Goal: Communication & Community: Answer question/provide support

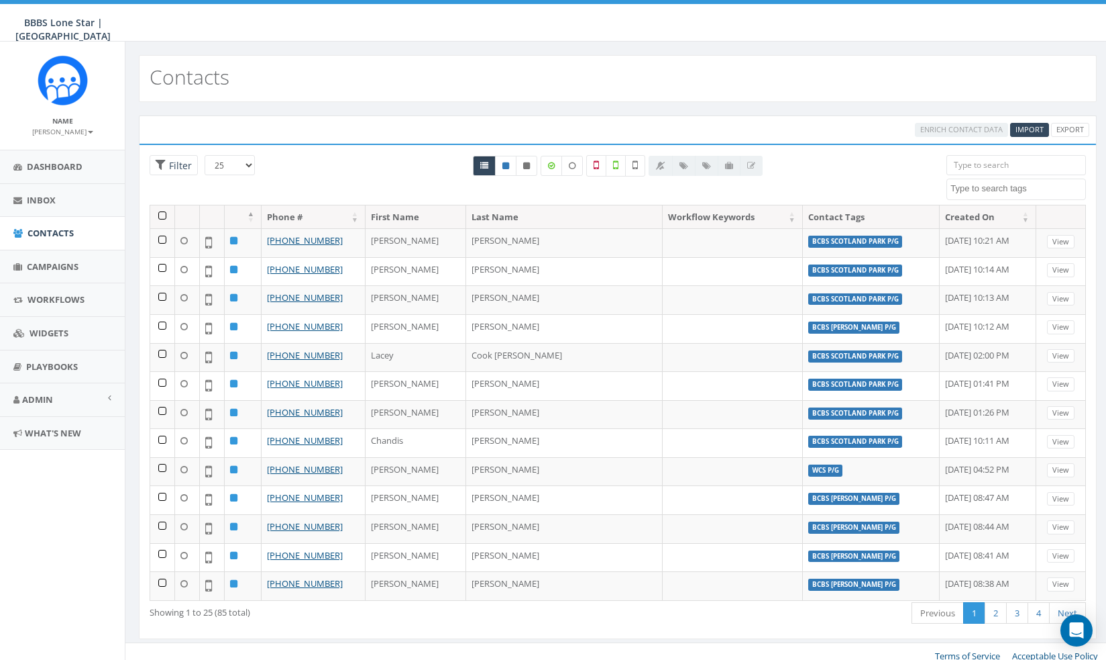
select select
click at [55, 274] on link "Campaigns" at bounding box center [62, 266] width 125 height 33
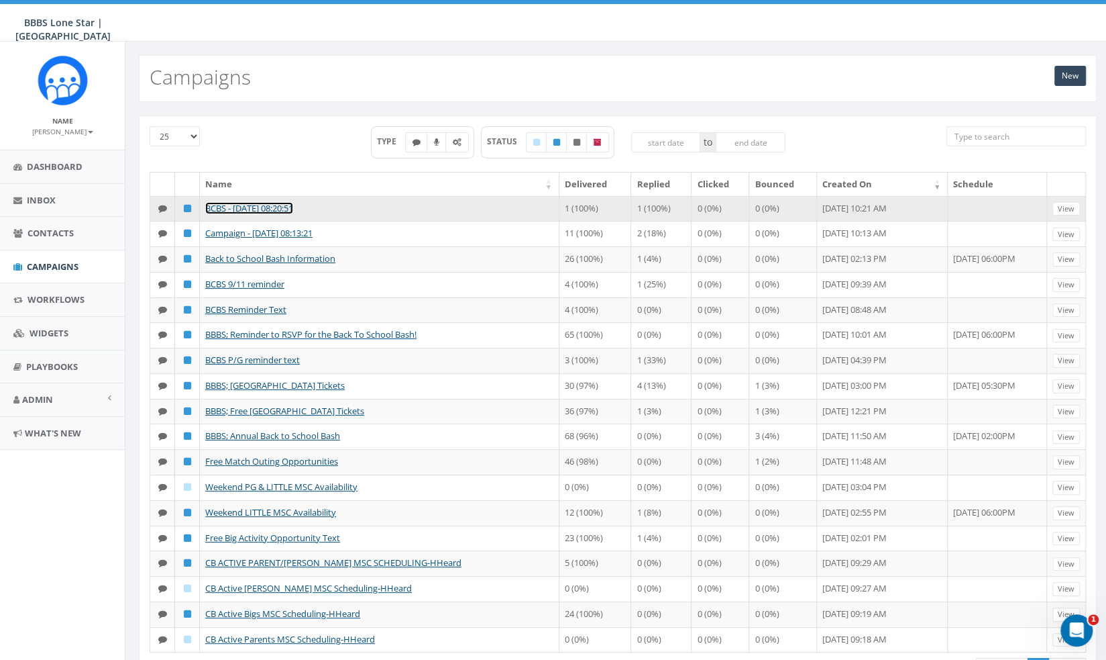
click at [282, 204] on link "BCBS - 09/24/2025, 08:20:51" at bounding box center [249, 208] width 88 height 12
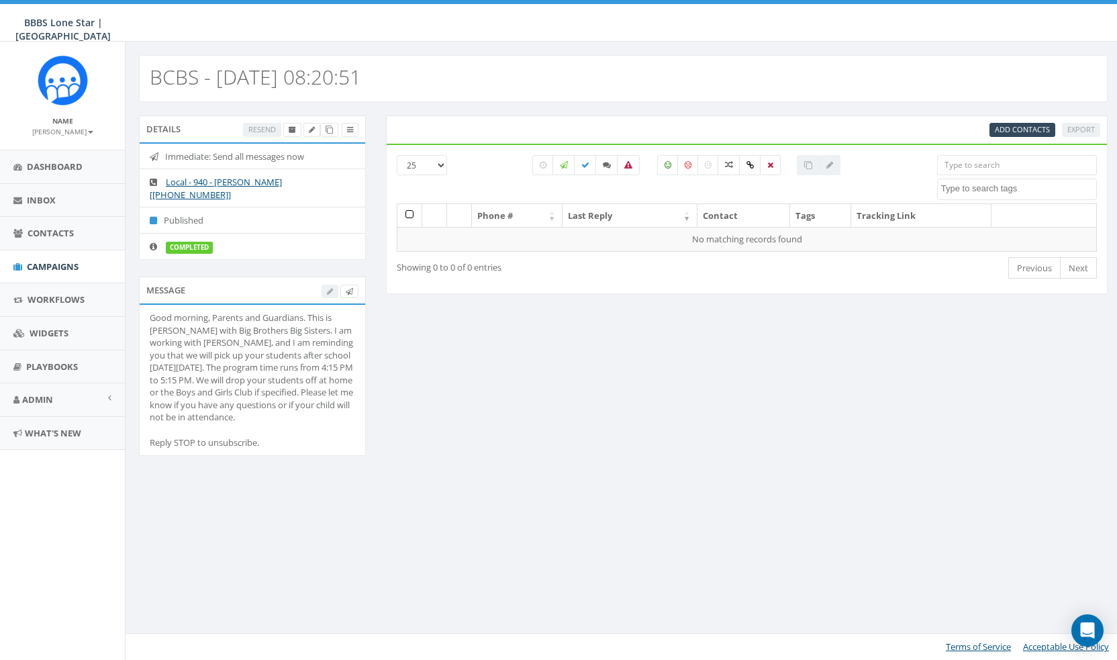
select select
click at [767, 161] on icon at bounding box center [770, 165] width 6 height 8
checkbox input "true"
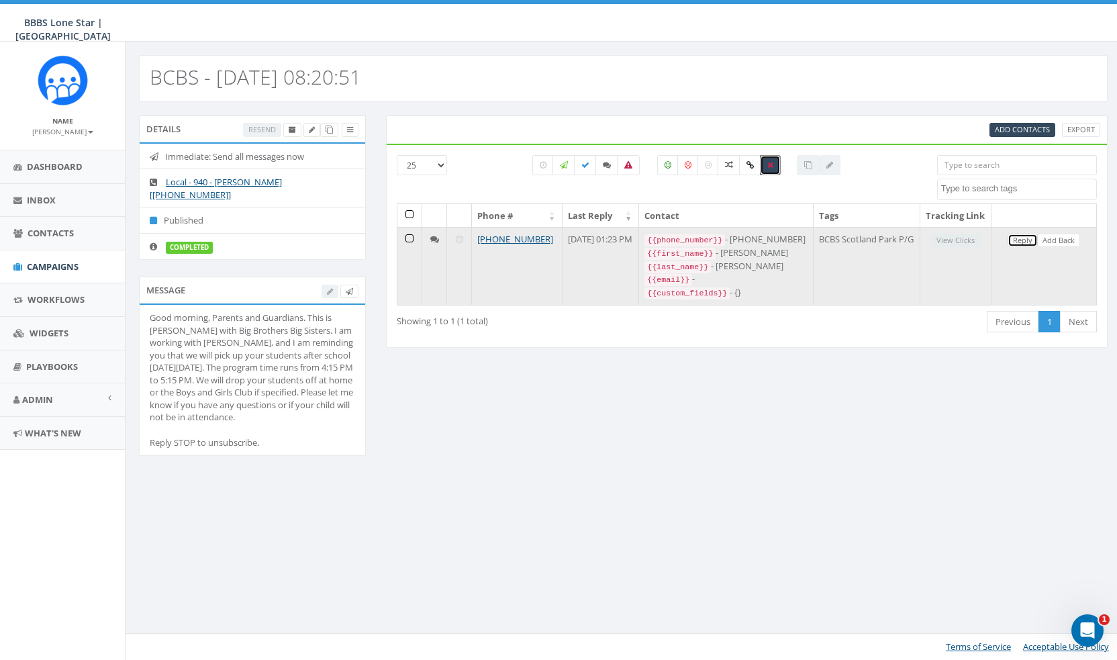
click at [1022, 248] on link "Reply" at bounding box center [1022, 241] width 30 height 14
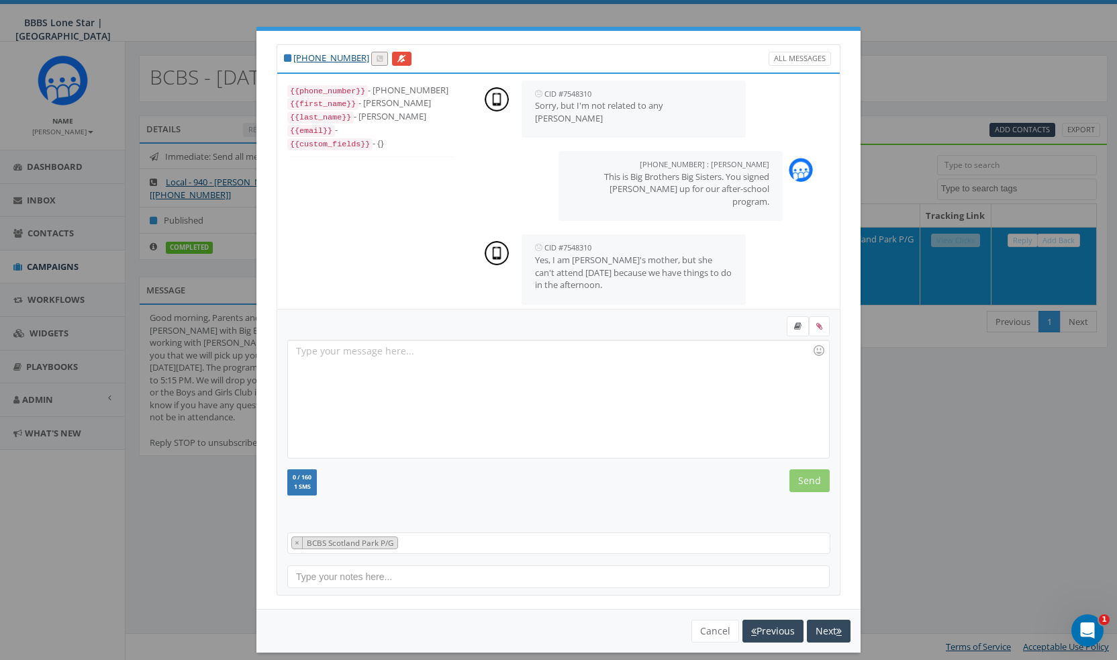
scroll to position [188, 0]
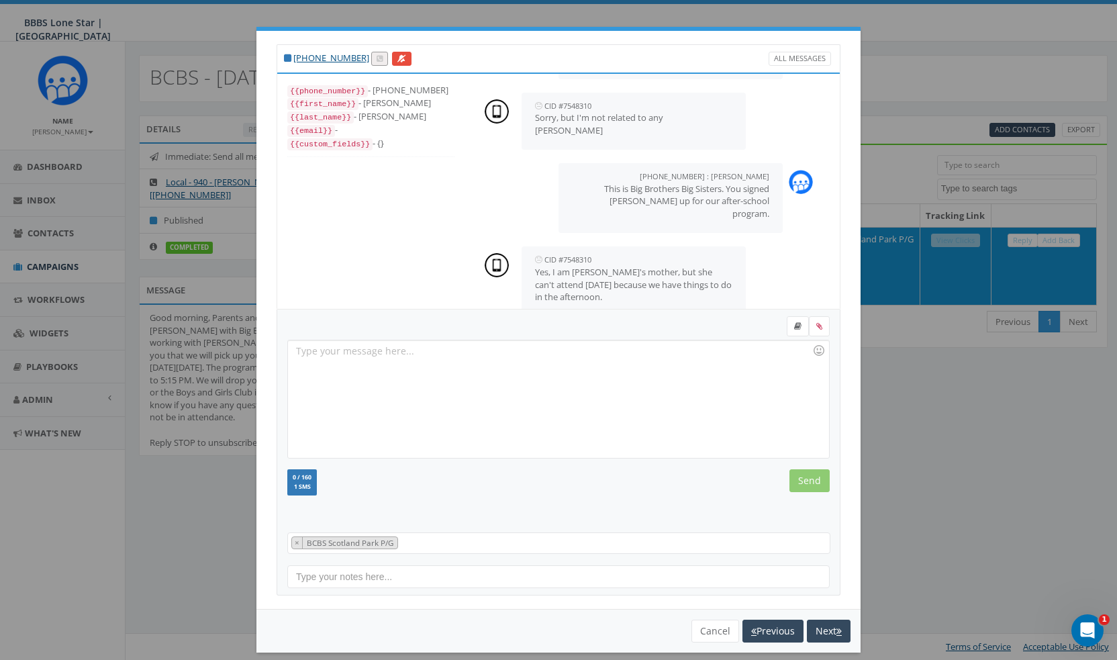
click at [878, 19] on div "+1 940-224-7385 All Messages {{phone_number}} - +19402247385 {{first_name}} - E…" at bounding box center [558, 330] width 1117 height 660
click at [829, 621] on button "Next" at bounding box center [829, 630] width 44 height 23
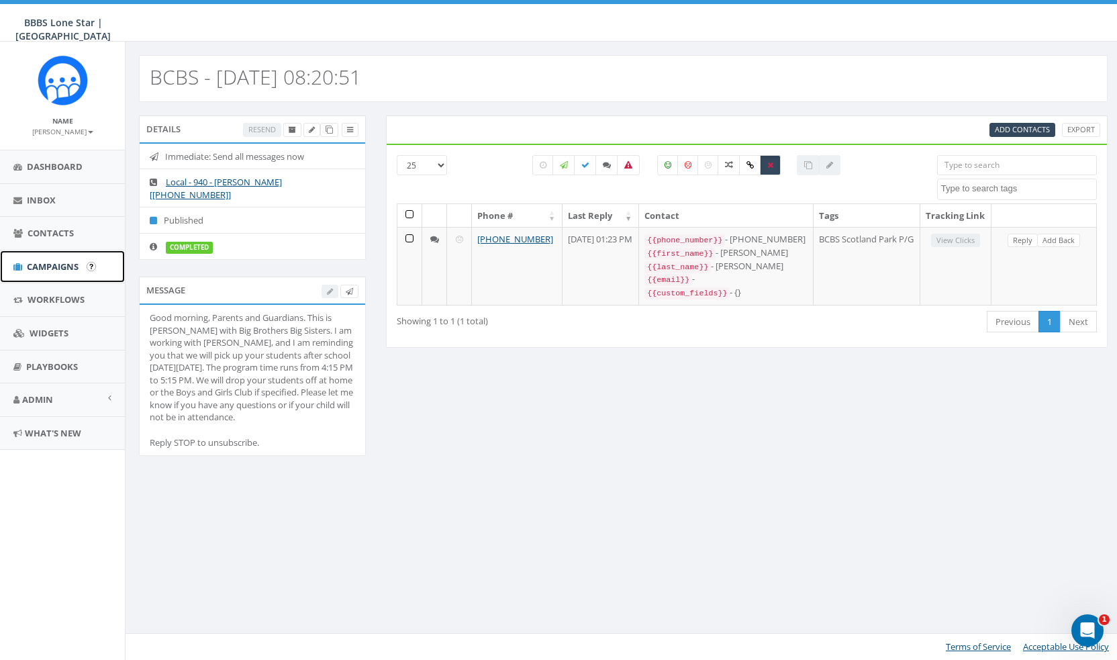
click at [44, 261] on span "Campaigns" at bounding box center [53, 266] width 52 height 12
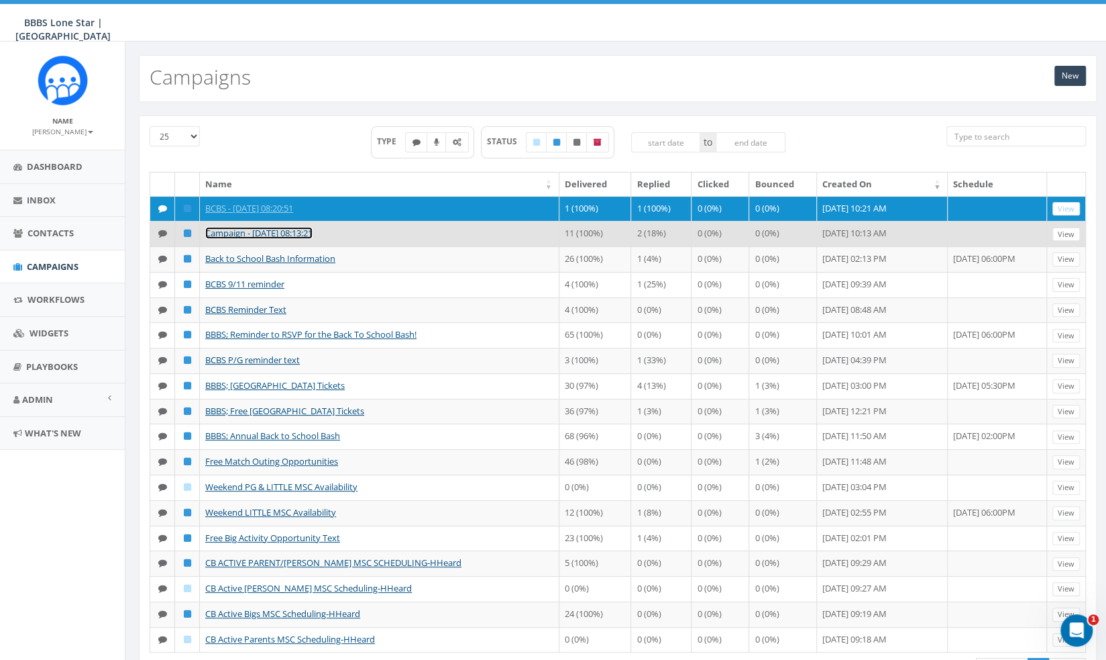
click at [305, 237] on link "Campaign - 09/24/2025, 08:13:21" at bounding box center [258, 233] width 107 height 12
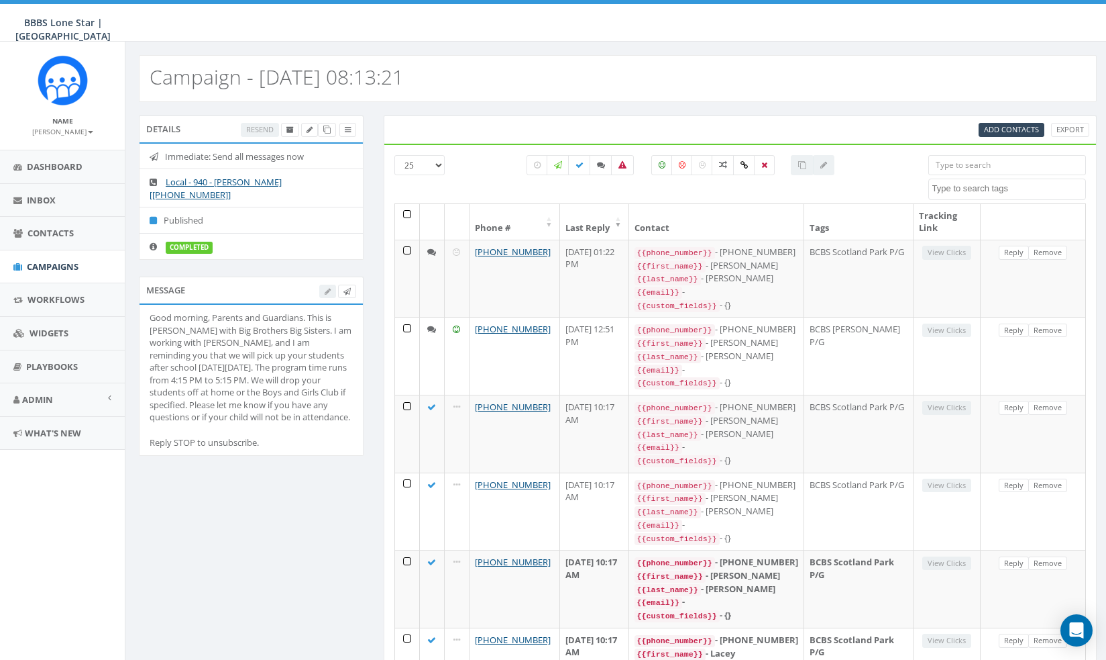
select select
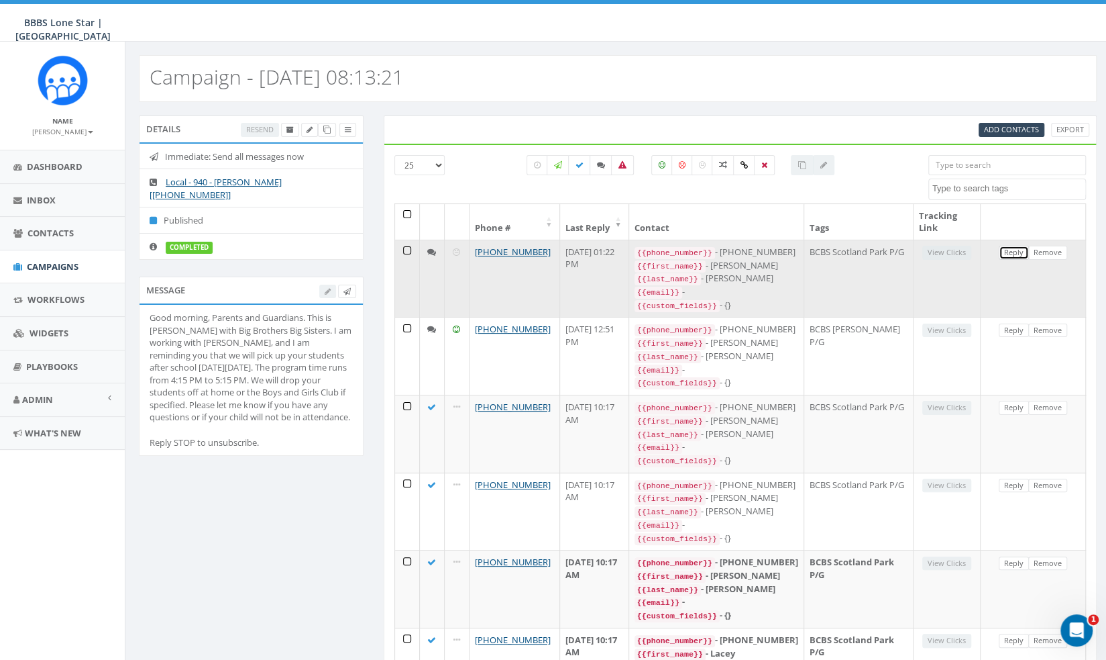
click at [1009, 250] on link "Reply" at bounding box center [1014, 253] width 30 height 14
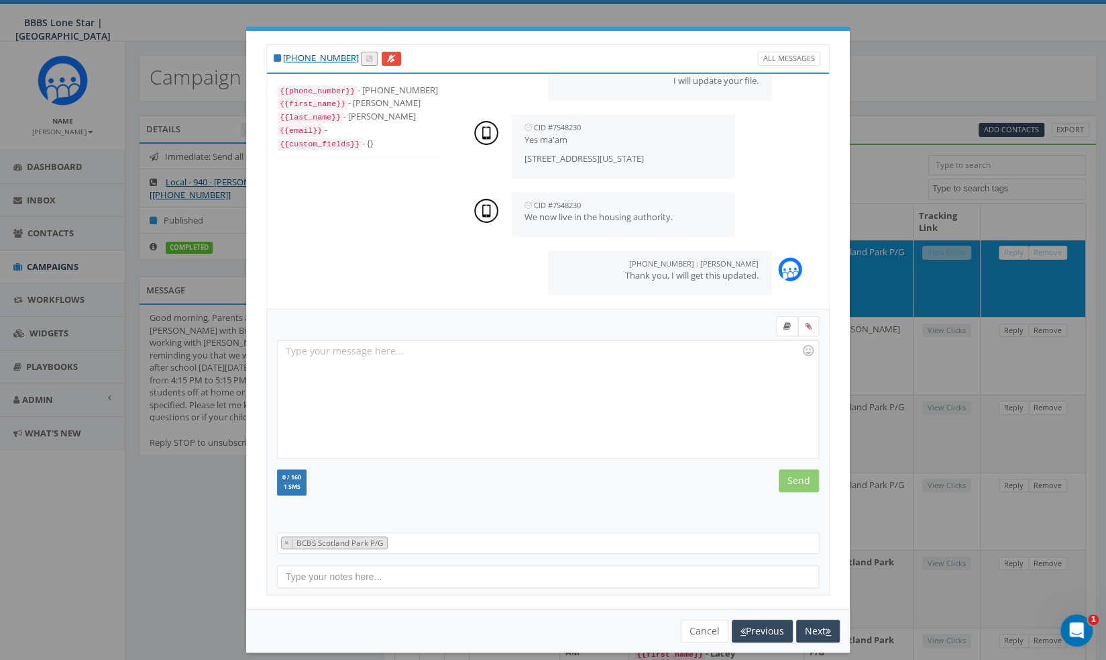
scroll to position [331, 0]
drag, startPoint x: 515, startPoint y: 162, endPoint x: 574, endPoint y: 159, distance: 59.1
click at [574, 159] on div "CID #7548230 September 24, 2025 11:16 AM Yes ma'am 208 E Lincoln St Wichita Fal…" at bounding box center [623, 147] width 224 height 64
copy p "208 E Lincoln"
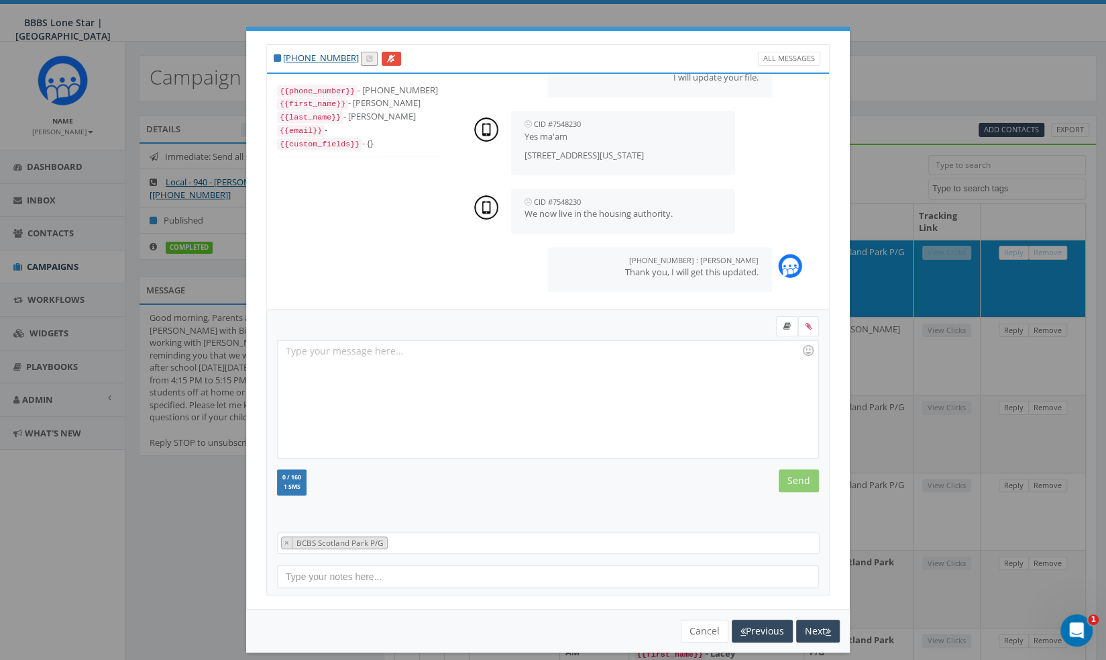
click at [894, 17] on div "+1 940-597-5980 All Messages {{phone_number}} - +19405975980 {{first_name}} - M…" at bounding box center [553, 330] width 1106 height 660
click at [886, 9] on div "+1 940-597-5980 All Messages {{phone_number}} - +19405975980 {{first_name}} - M…" at bounding box center [553, 330] width 1106 height 660
click at [687, 628] on button "Cancel" at bounding box center [705, 630] width 48 height 23
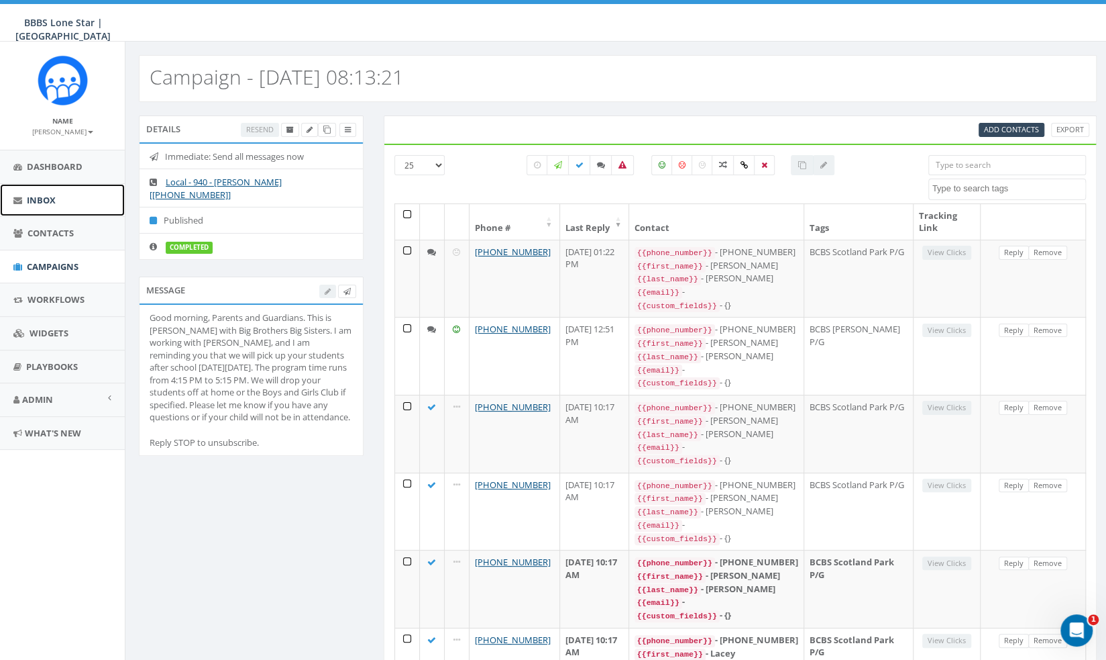
click at [59, 206] on link "Inbox" at bounding box center [62, 200] width 125 height 33
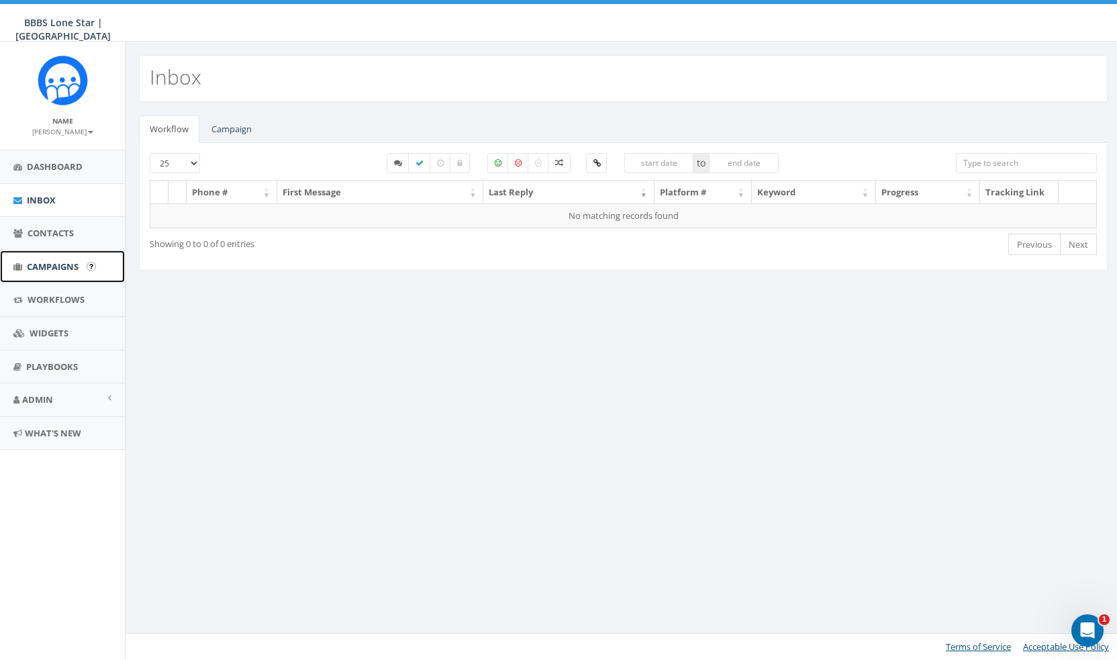
click at [46, 268] on span "Campaigns" at bounding box center [53, 266] width 52 height 12
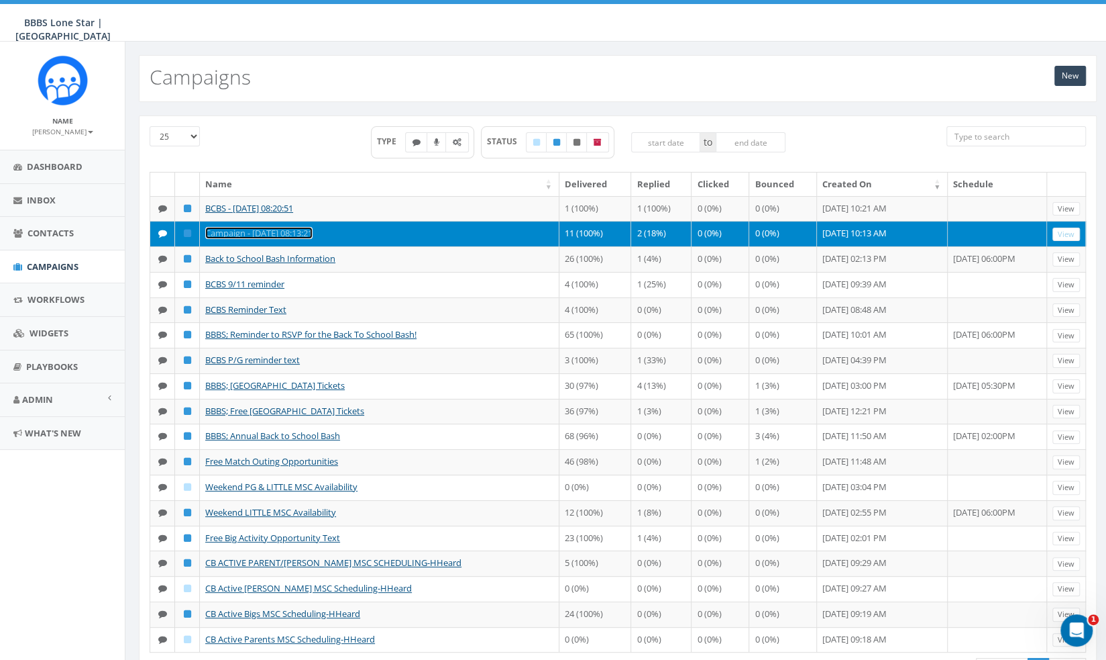
click at [297, 239] on link "Campaign - [DATE] 08:13:21" at bounding box center [258, 233] width 107 height 12
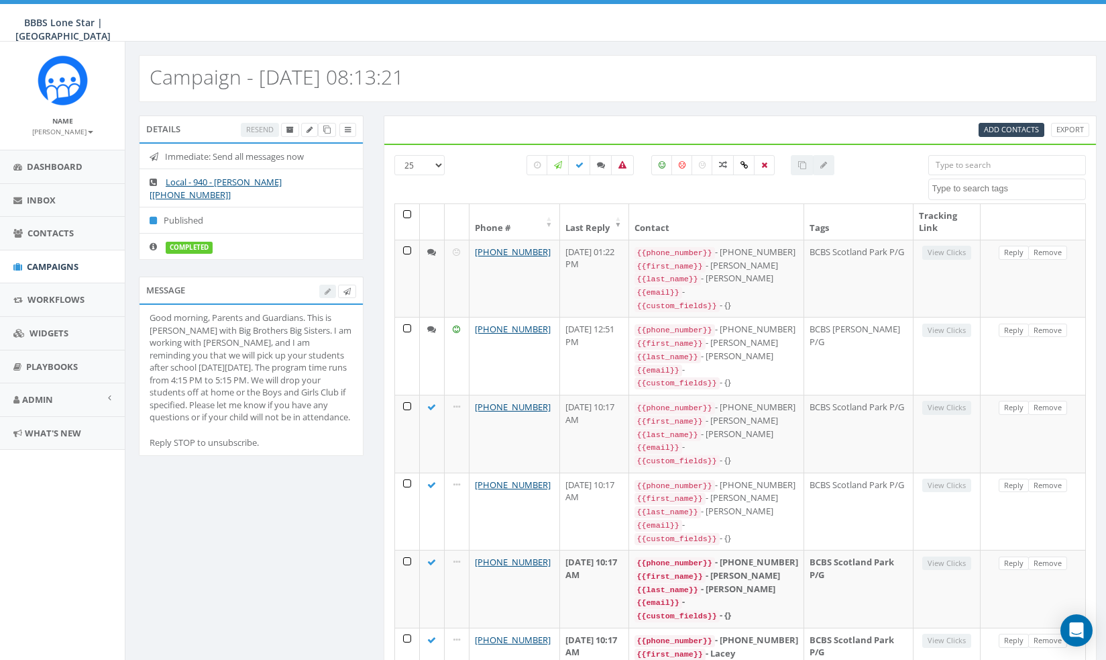
select select
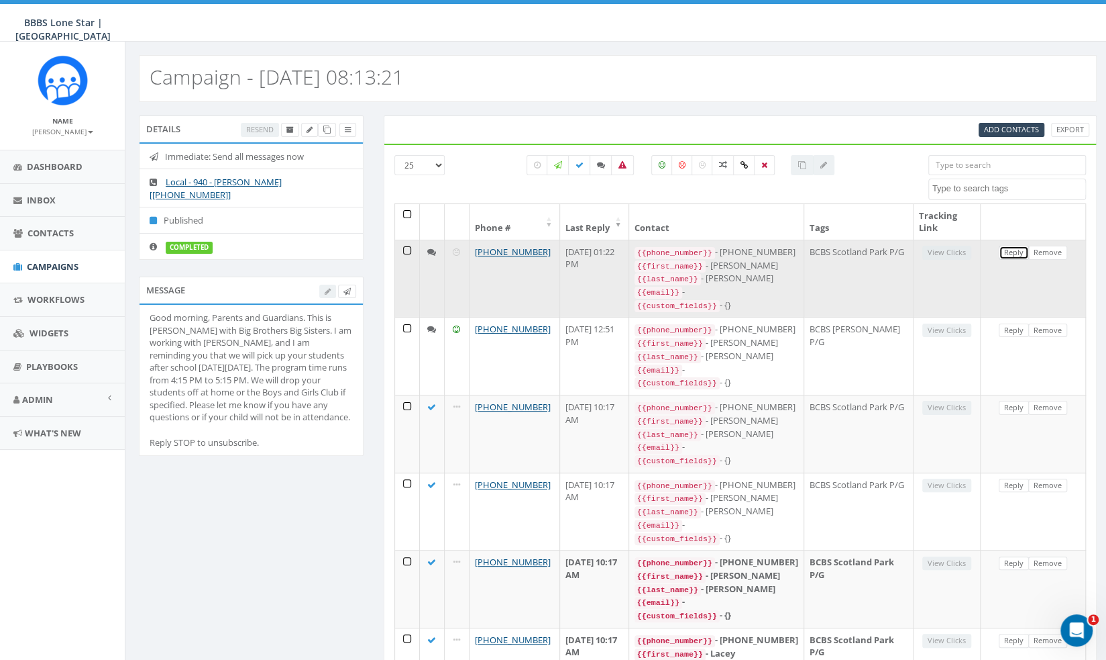
click at [1021, 253] on link "Reply" at bounding box center [1014, 253] width 30 height 14
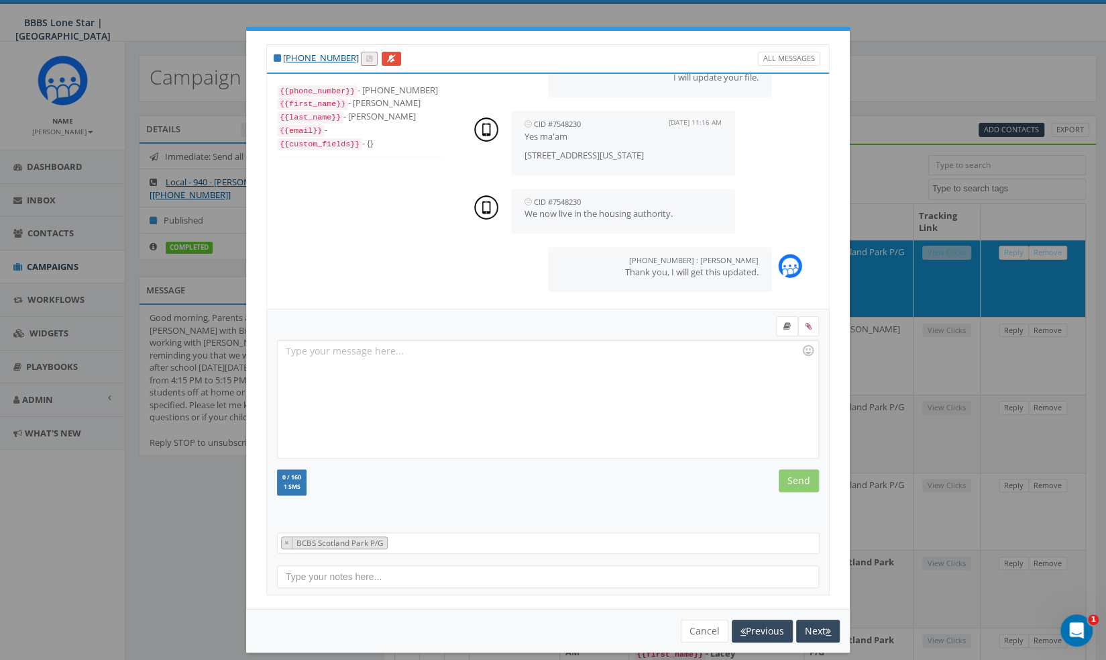
scroll to position [348, 0]
click at [692, 629] on button "Cancel" at bounding box center [705, 630] width 48 height 23
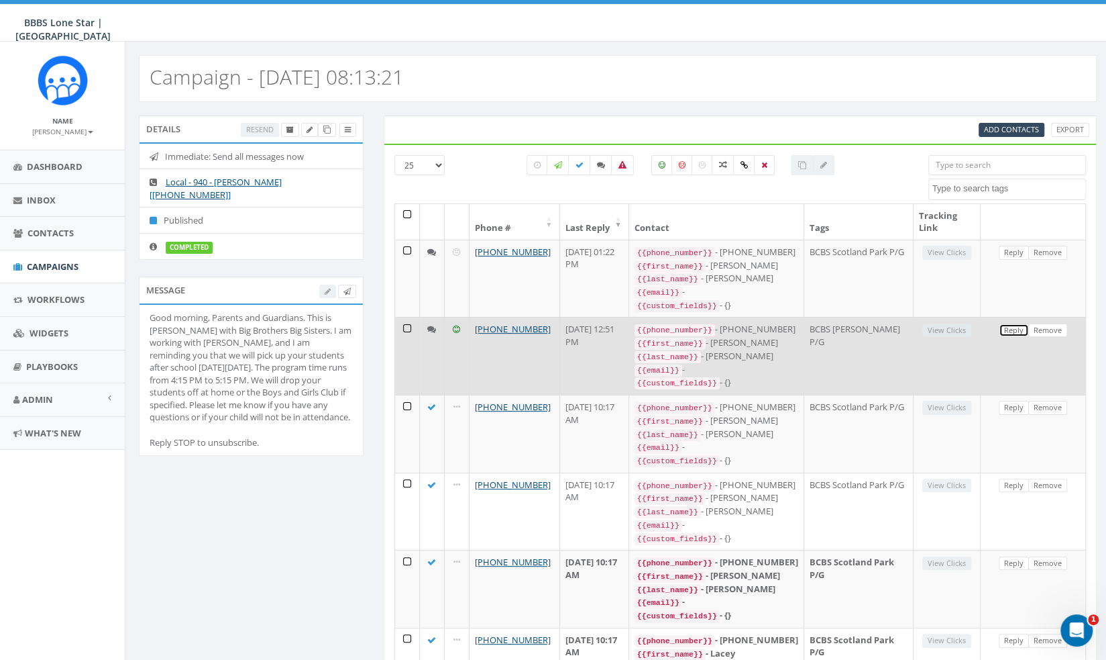
click at [1022, 336] on link "Reply" at bounding box center [1014, 330] width 30 height 14
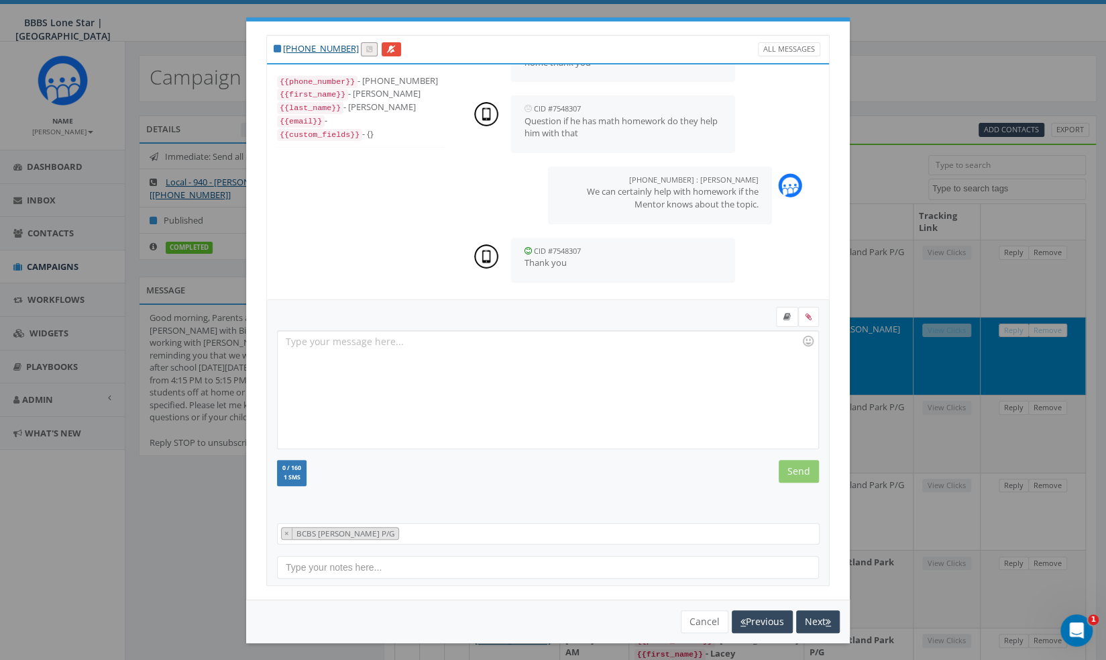
scroll to position [246, 0]
click at [918, 106] on div "+1 940-636-2724 All Messages {{phone_number}} - +19406362724 {{first_name}} - L…" at bounding box center [553, 330] width 1106 height 660
click at [710, 614] on button "Cancel" at bounding box center [705, 621] width 48 height 23
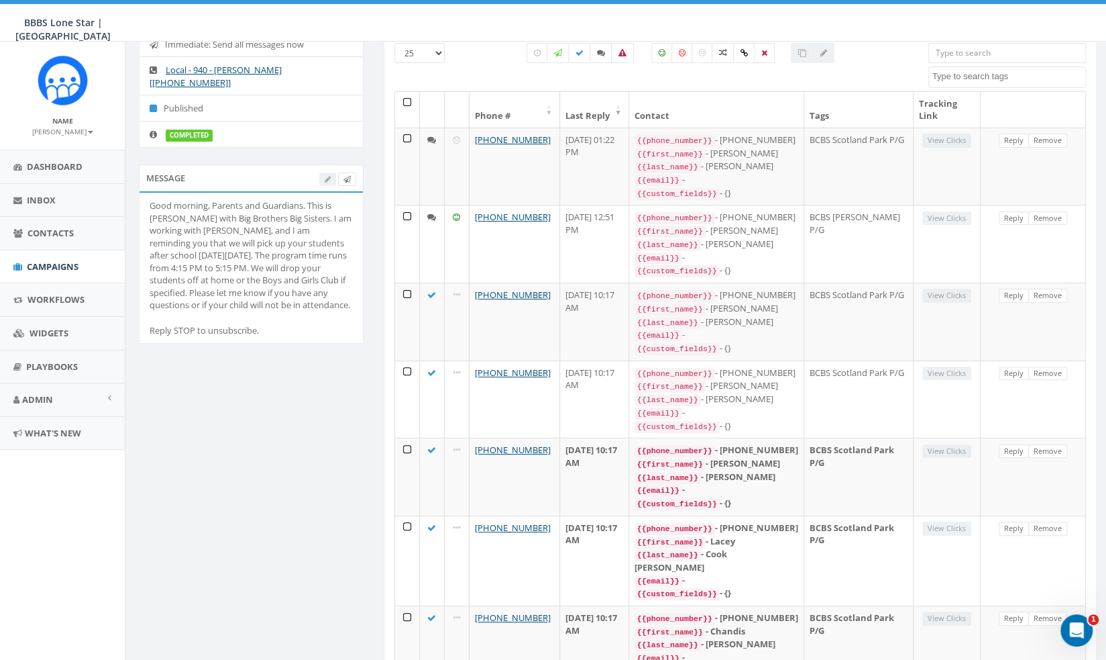
scroll to position [0, 0]
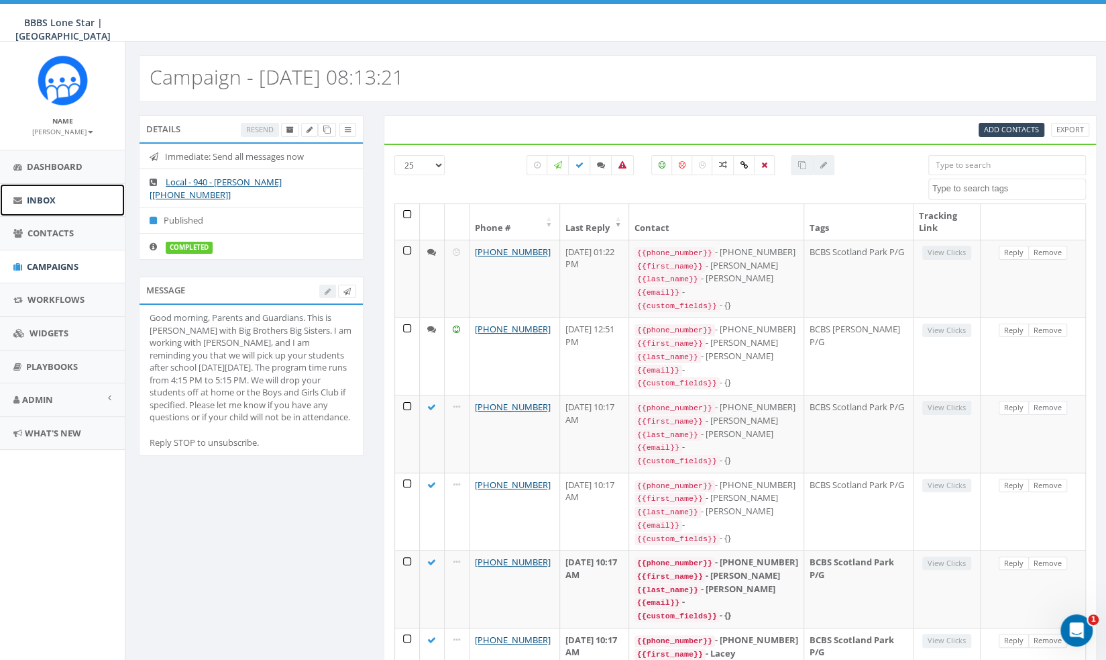
click at [43, 205] on link "Inbox" at bounding box center [62, 200] width 125 height 33
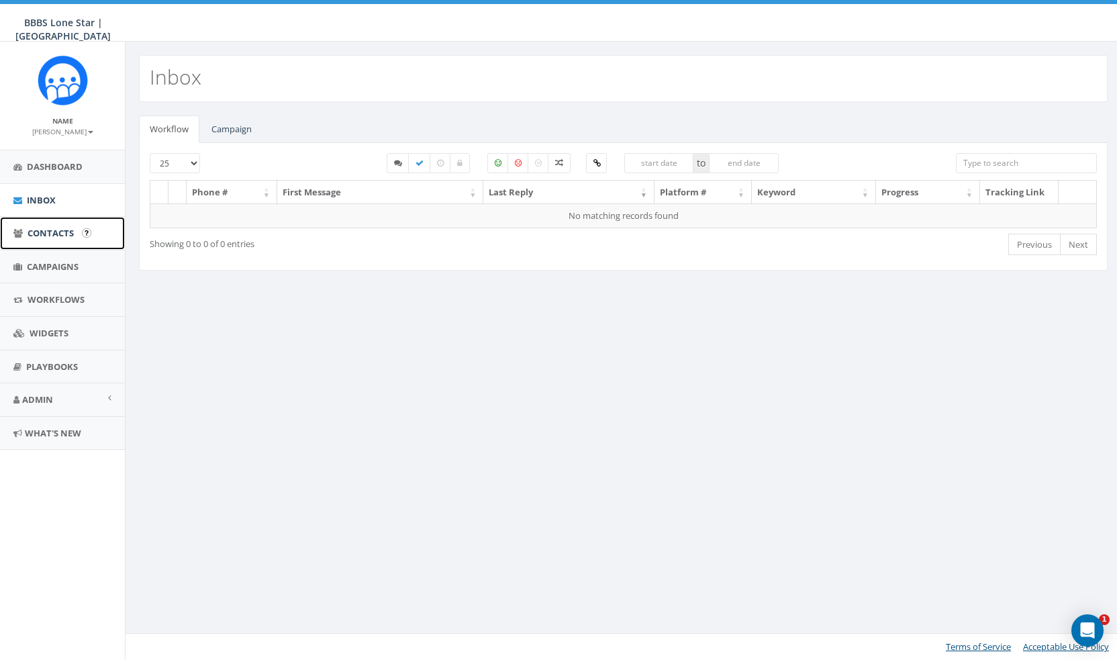
click at [91, 225] on link "Contacts" at bounding box center [62, 233] width 125 height 33
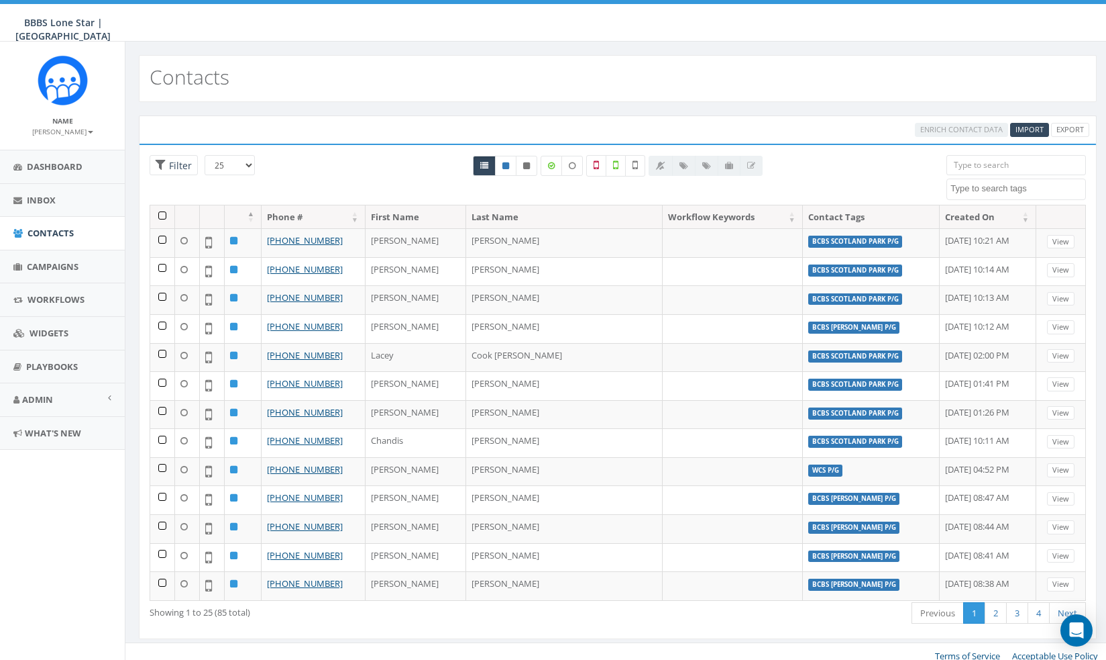
select select
click at [71, 276] on link "Campaigns" at bounding box center [62, 266] width 125 height 33
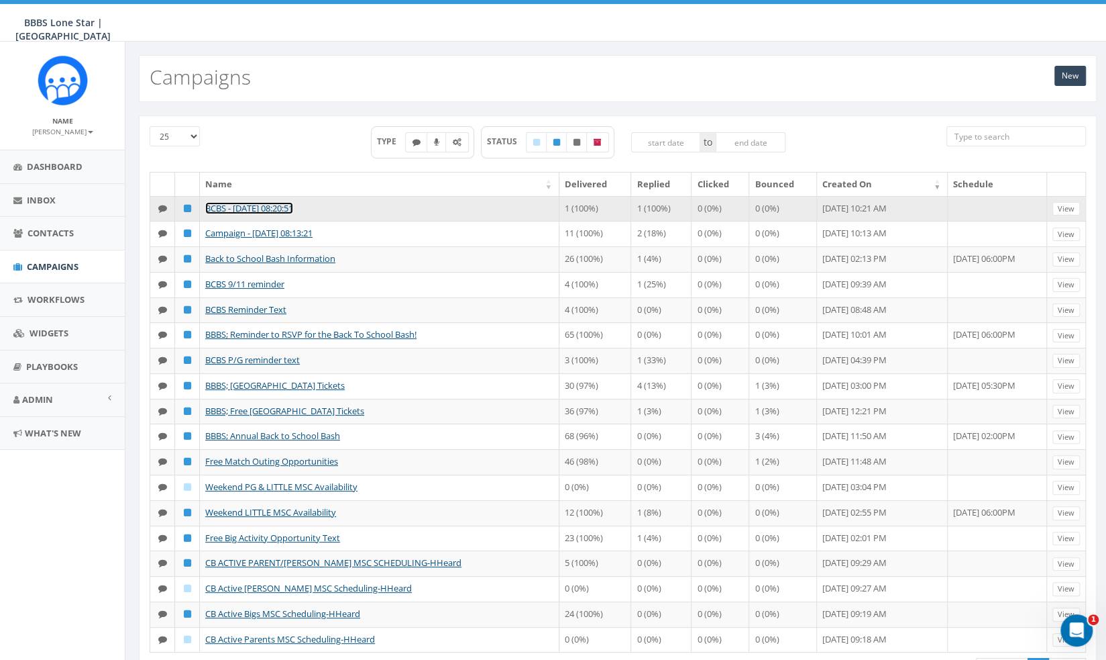
click at [263, 203] on link "BCBS - [DATE] 08:20:51" at bounding box center [249, 208] width 88 height 12
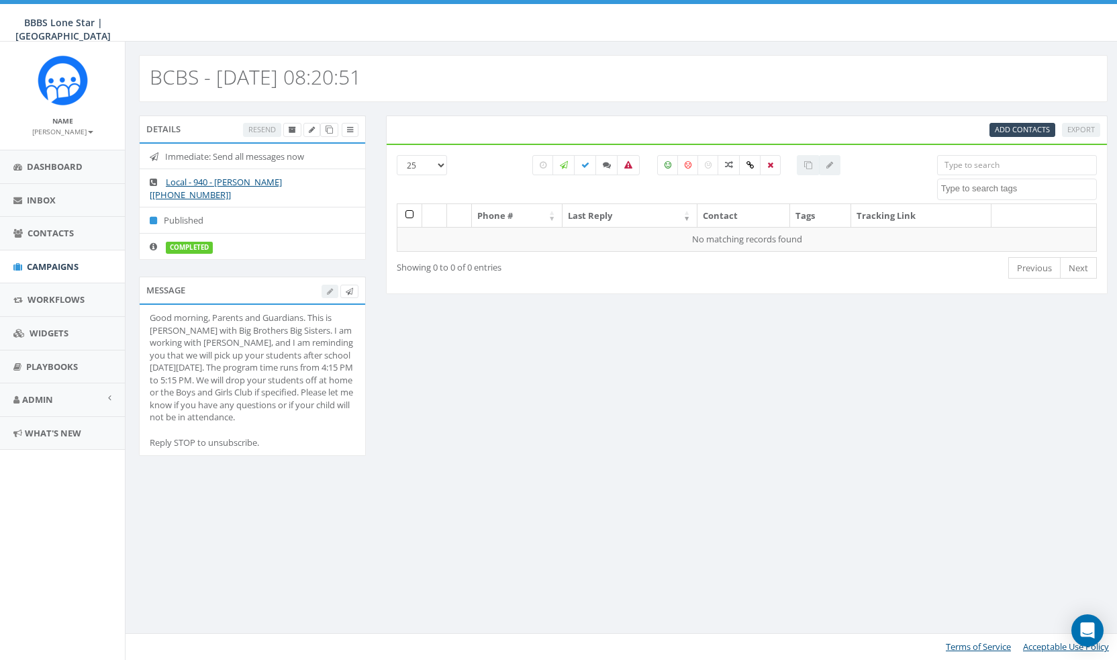
select select
click at [769, 158] on label at bounding box center [770, 165] width 21 height 20
checkbox input "true"
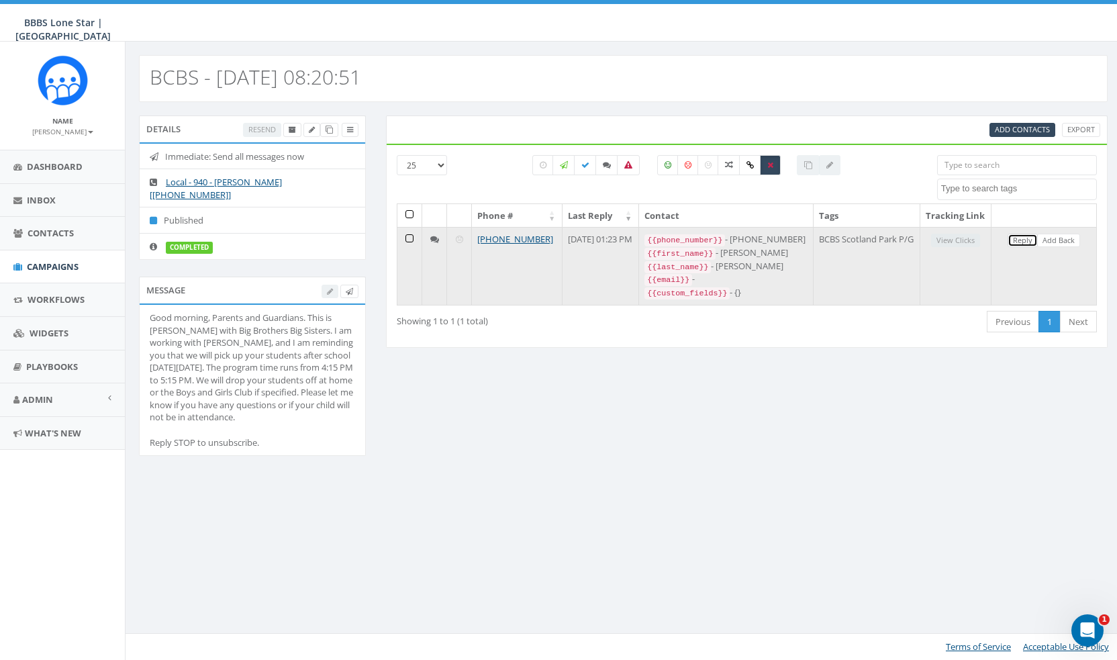
click at [1026, 248] on link "Reply" at bounding box center [1022, 241] width 30 height 14
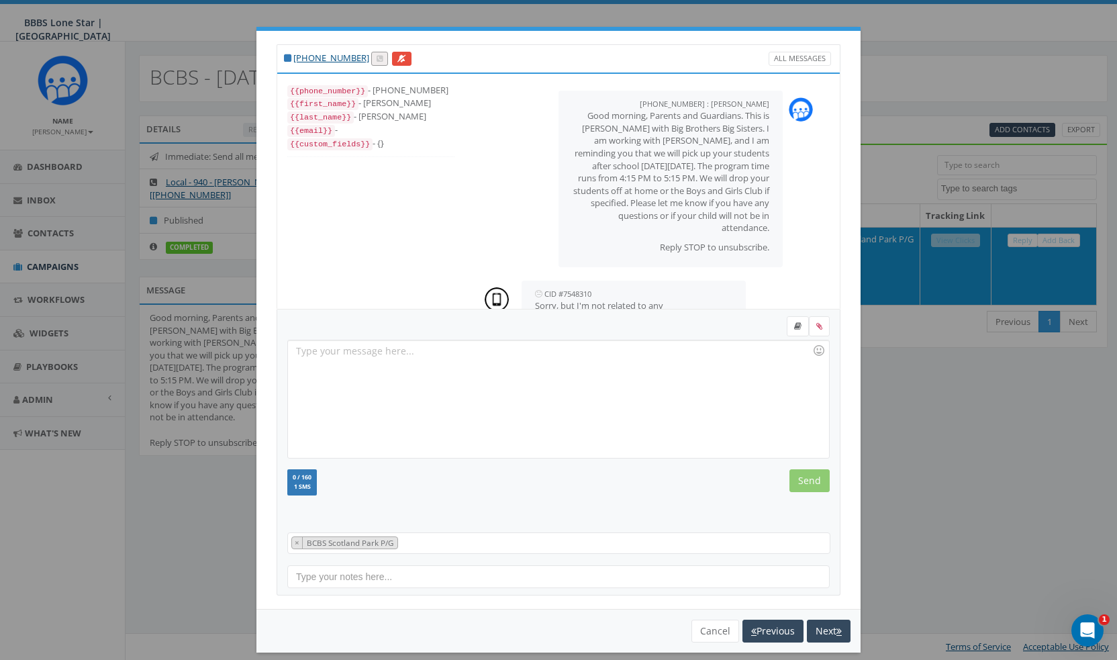
scroll to position [187, 0]
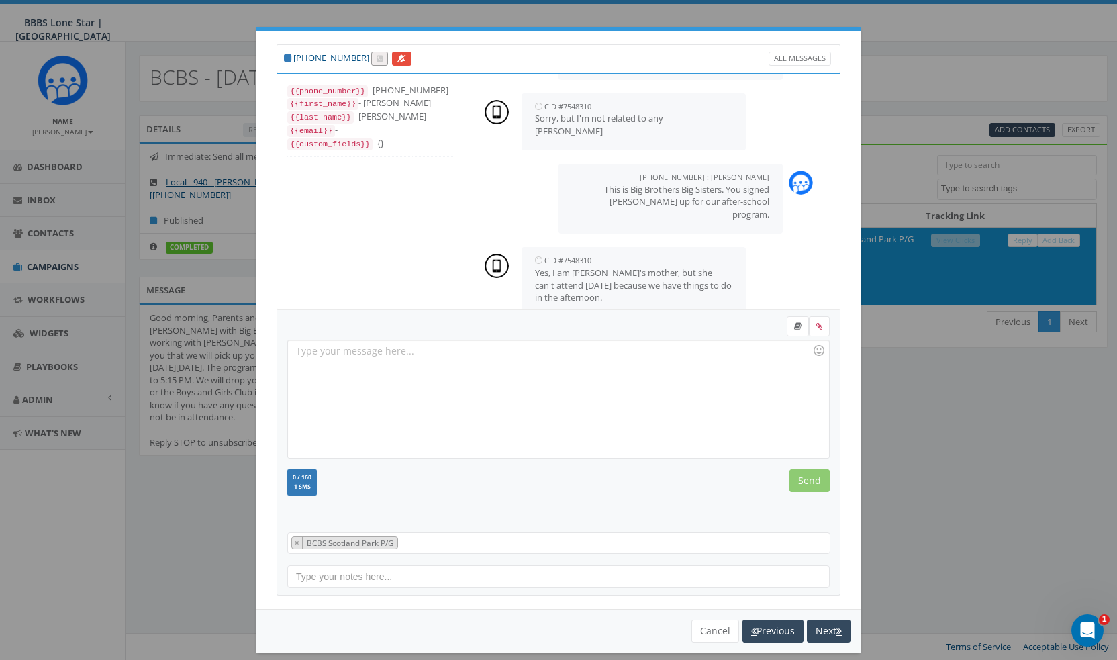
click at [307, 11] on div "+1 940-224-7385 All Messages {{phone_number}} - +19402247385 {{first_name}} - E…" at bounding box center [558, 330] width 1117 height 660
click at [939, 477] on div "+1 940-224-7385 All Messages {{phone_number}} - +19402247385 {{first_name}} - E…" at bounding box center [558, 330] width 1117 height 660
click at [696, 631] on button "Cancel" at bounding box center [715, 630] width 48 height 23
